Goal: Complete application form: Complete application form

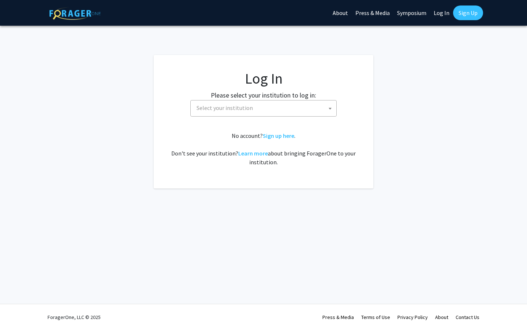
click at [327, 110] on span at bounding box center [330, 108] width 7 height 16
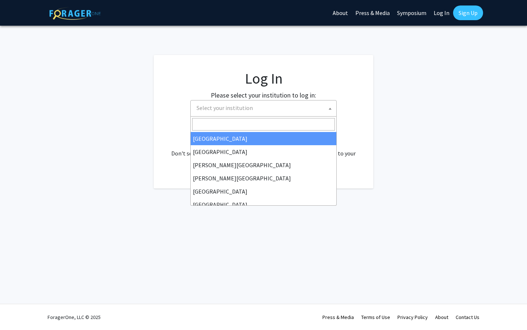
select select "34"
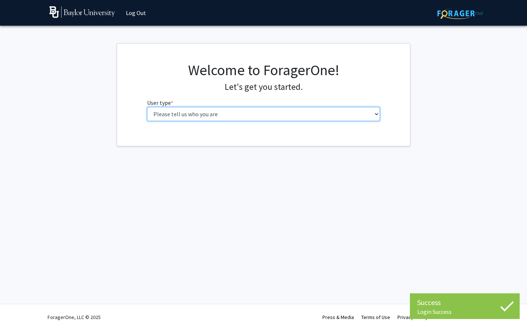
click at [319, 113] on select "Please tell us who you are Undergraduate Student Master's Student Doctoral Cand…" at bounding box center [263, 114] width 233 height 14
select select "1: undergrad"
click at [147, 107] on select "Please tell us who you are Undergraduate Student Master's Student Doctoral Cand…" at bounding box center [263, 114] width 233 height 14
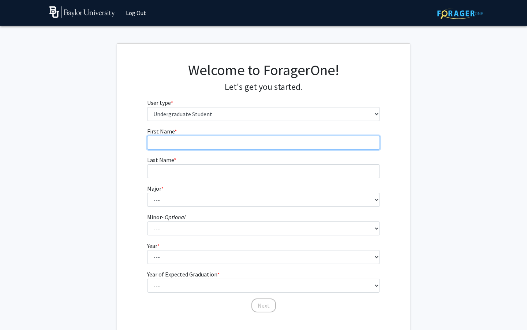
click at [308, 148] on input "First Name * required" at bounding box center [263, 142] width 233 height 14
type input "[PERSON_NAME]"
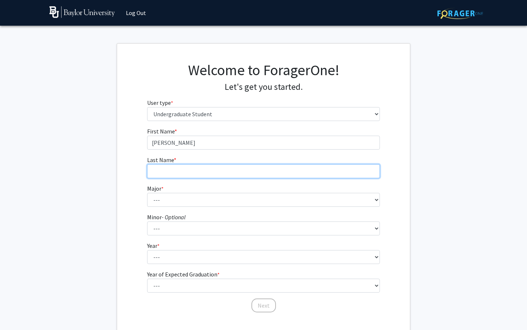
click at [272, 172] on input "Last Name * required" at bounding box center [263, 171] width 233 height 14
type input "[PERSON_NAME]"
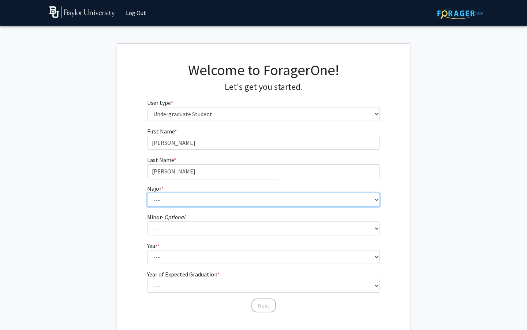
click at [219, 202] on select "--- Accounting American Studies Anthropology Apparel Design & Product Developme…" at bounding box center [263, 200] width 233 height 14
select select "51: 2716"
click at [147, 193] on select "--- Accounting American Studies Anthropology Apparel Design & Product Developme…" at bounding box center [263, 200] width 233 height 14
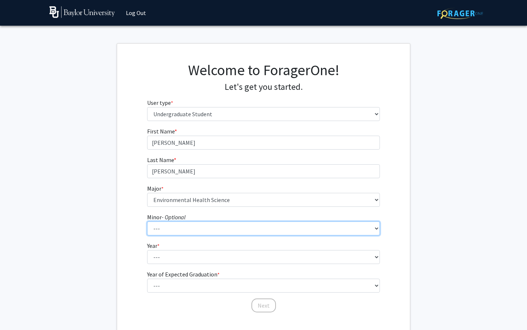
click at [212, 223] on select "--- Advertising American Sign Language American Studies Anthropology Apparel Me…" at bounding box center [263, 228] width 233 height 14
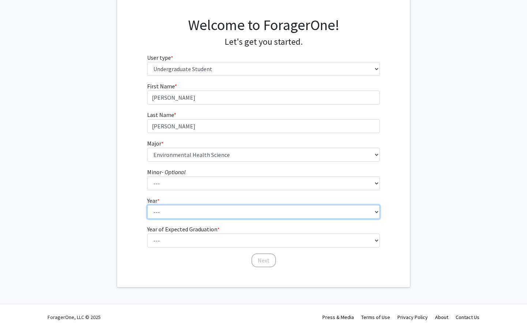
click at [172, 213] on select "--- First-year Sophomore Junior Senior Postbaccalaureate Certificate" at bounding box center [263, 212] width 233 height 14
select select "2: sophomore"
click at [147, 205] on select "--- First-year Sophomore Junior Senior Postbaccalaureate Certificate" at bounding box center [263, 212] width 233 height 14
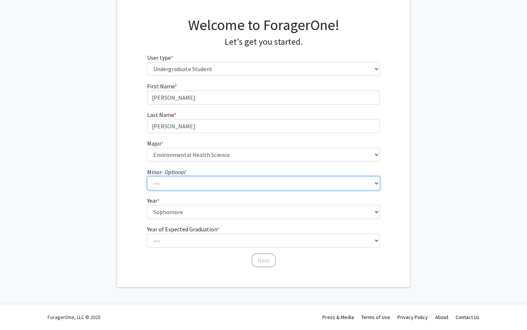
click at [211, 185] on select "--- Advertising American Sign Language American Studies Anthropology Apparel Me…" at bounding box center [263, 183] width 233 height 14
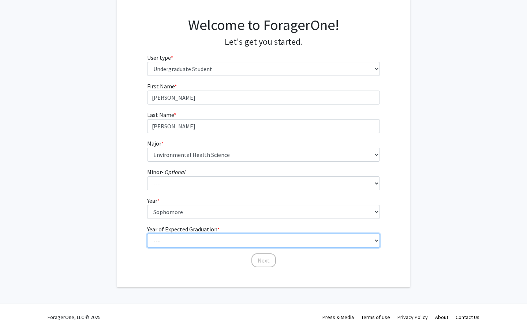
click at [205, 237] on select "--- 2025 2026 2027 2028 2029 2030 2031 2032 2033 2034" at bounding box center [263, 240] width 233 height 14
select select "4: 2028"
click at [147, 233] on select "--- 2025 2026 2027 2028 2029 2030 2031 2032 2033 2034" at bounding box center [263, 240] width 233 height 14
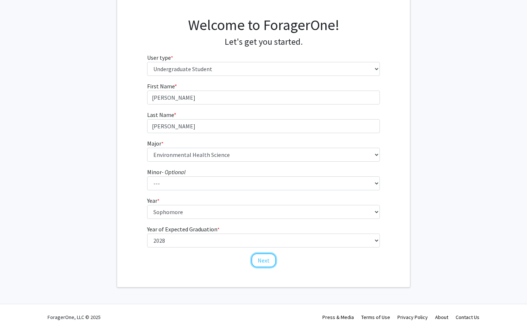
click at [273, 262] on button "Next" at bounding box center [264, 260] width 25 height 14
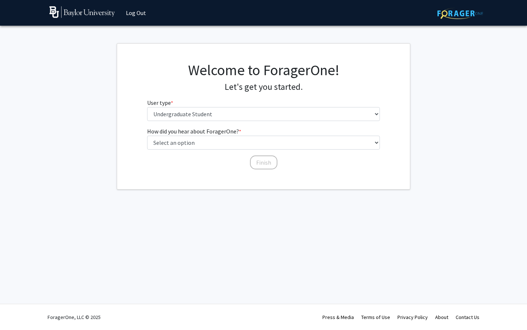
scroll to position [0, 0]
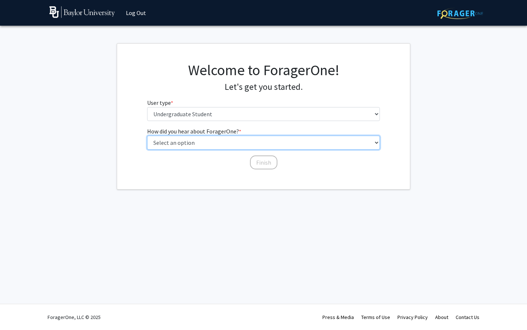
click at [217, 141] on select "Select an option Peer/student recommendation Faculty/staff recommendation Unive…" at bounding box center [263, 142] width 233 height 14
select select "3: university_website"
click at [147, 135] on select "Select an option Peer/student recommendation Faculty/staff recommendation Unive…" at bounding box center [263, 142] width 233 height 14
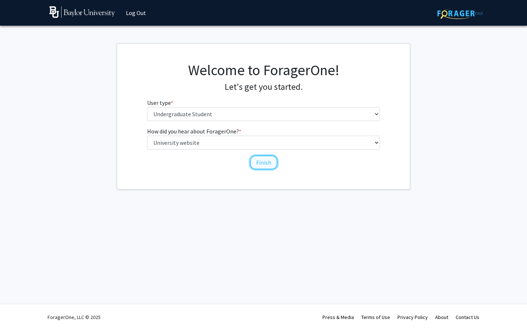
click at [260, 165] on button "Finish" at bounding box center [263, 162] width 27 height 14
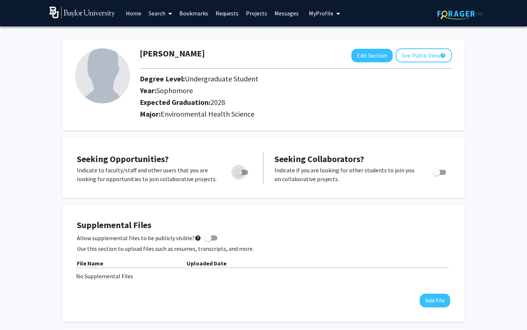
click at [244, 174] on span "Toggle" at bounding box center [241, 172] width 13 height 5
click at [239, 175] on input "Are you actively seeking opportunities?" at bounding box center [238, 175] width 0 height 0
checkbox input "true"
click at [130, 13] on link "Home" at bounding box center [133, 13] width 23 height 26
